Goal: Use online tool/utility: Utilize a website feature to perform a specific function

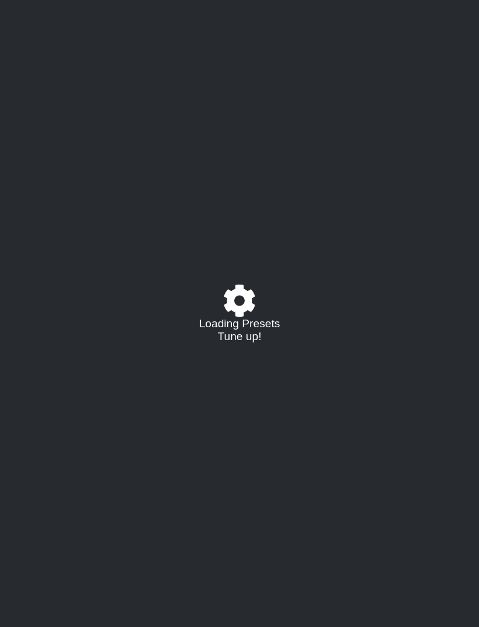
select select "/022683948211"
select select "A"
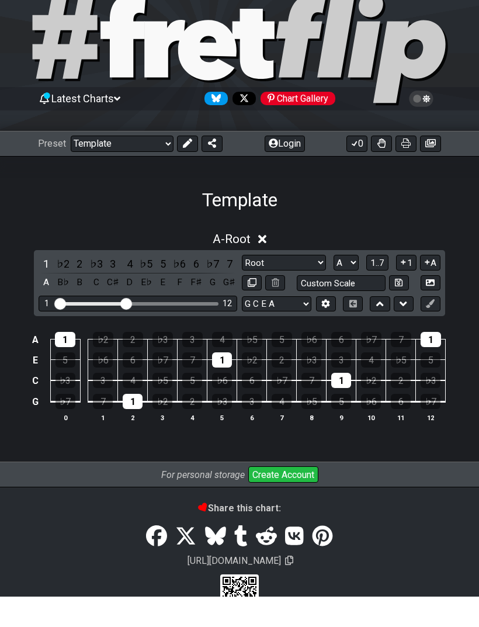
scroll to position [3, 0]
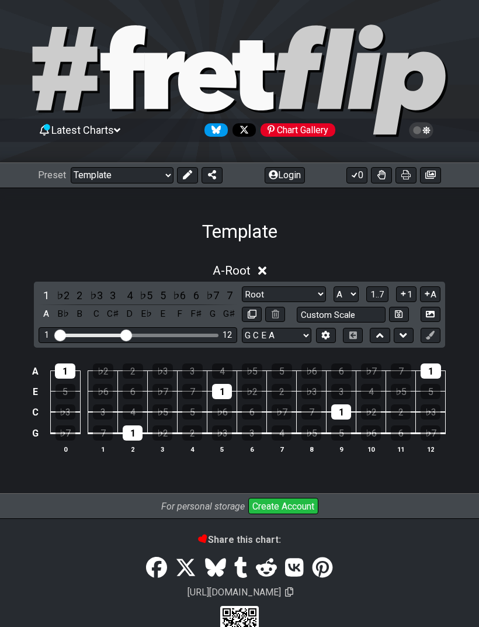
select select "/022683948211"
select select "A"
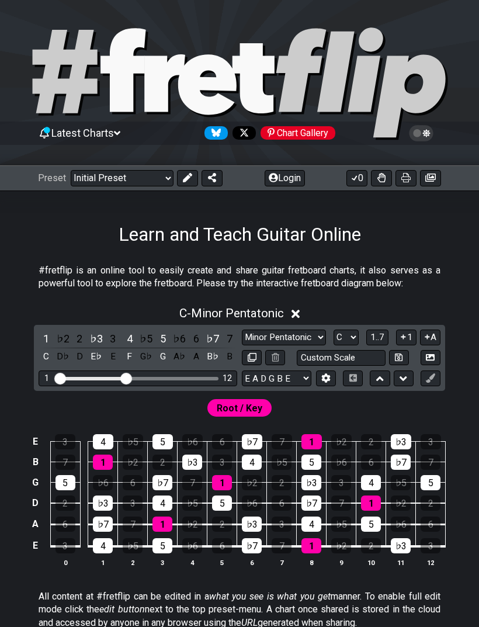
click at [115, 457] on td "1" at bounding box center [103, 452] width 30 height 20
click at [97, 464] on div "1" at bounding box center [103, 462] width 20 height 15
click at [168, 527] on div "1" at bounding box center [163, 524] width 20 height 15
click at [216, 485] on div "1" at bounding box center [222, 482] width 20 height 15
click at [95, 460] on div "1" at bounding box center [103, 462] width 20 height 15
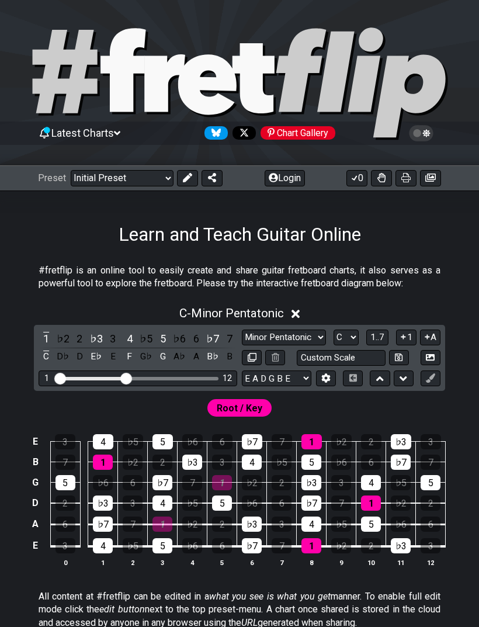
click at [309, 441] on div "1" at bounding box center [312, 441] width 20 height 15
click at [309, 549] on div "1" at bounding box center [312, 545] width 20 height 15
click at [378, 507] on div "1" at bounding box center [371, 503] width 20 height 15
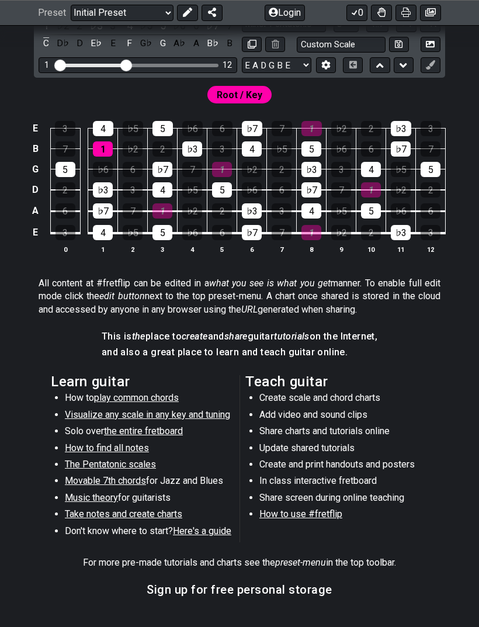
scroll to position [314, 0]
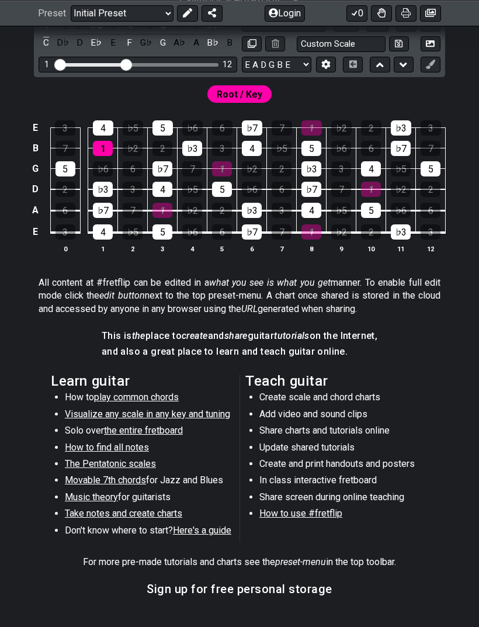
click at [431, 306] on p "All content at #fretflip can be edited in a what you see is what you get manner…" at bounding box center [240, 295] width 402 height 39
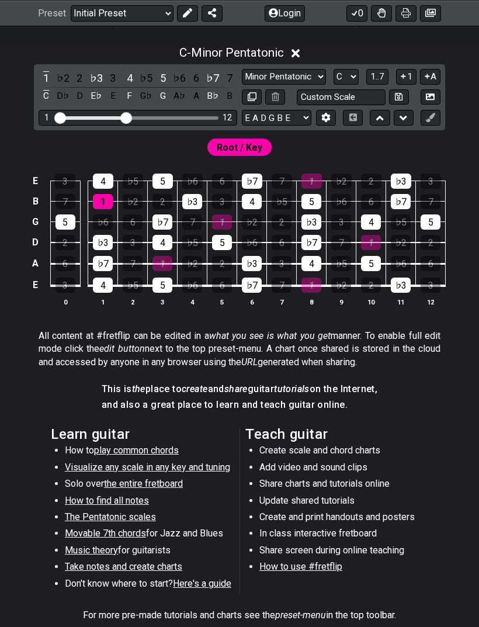
scroll to position [0, 0]
